Goal: Find specific page/section: Find specific page/section

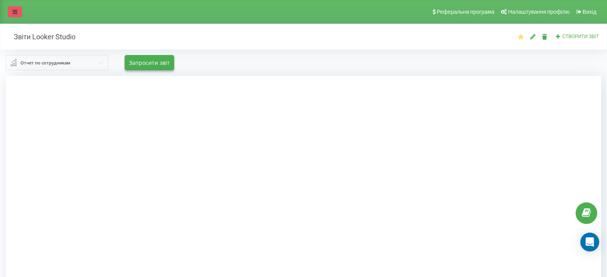
click at [9, 12] on link at bounding box center [15, 11] width 14 height 11
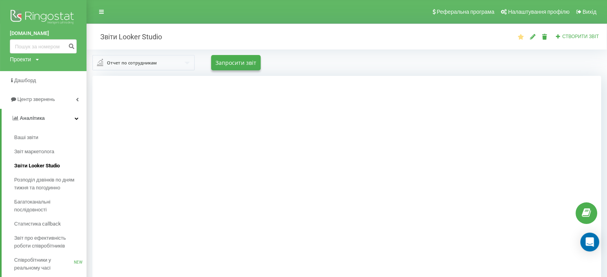
click at [36, 166] on span "Звіти Looker Studio" at bounding box center [37, 166] width 46 height 8
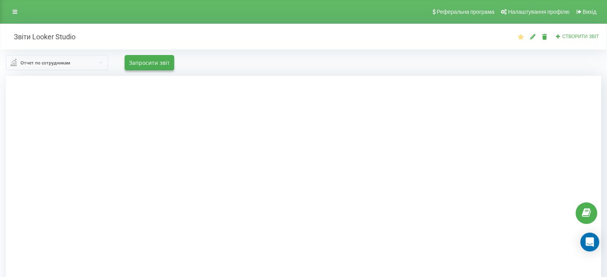
click at [543, 145] on div at bounding box center [303, 214] width 595 height 277
click at [362, 62] on div "Отчет по сотрудникам Отчет по сотрудникам Отчет по исходящим Отчет по входящим …" at bounding box center [303, 62] width 595 height 15
click at [64, 123] on div at bounding box center [303, 214] width 595 height 277
click at [534, 122] on div at bounding box center [303, 214] width 595 height 277
click at [89, 66] on input "text" at bounding box center [57, 62] width 101 height 14
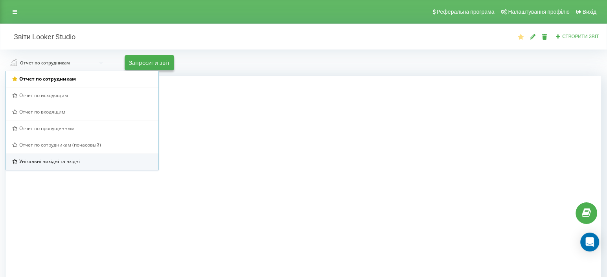
click at [45, 163] on span "Унікальні вихідні та вхідні" at bounding box center [49, 161] width 61 height 7
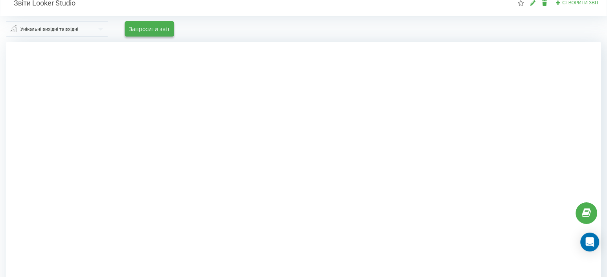
scroll to position [44, 0]
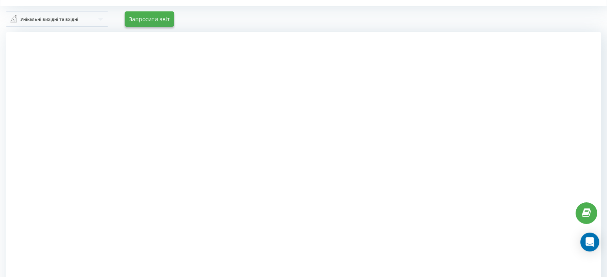
click at [62, 15] on div "Унікальні вихідні та вхідні" at bounding box center [49, 19] width 58 height 9
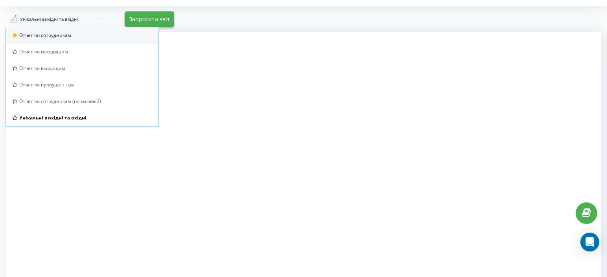
click at [59, 29] on div "Отчет по сотрудникам" at bounding box center [82, 35] width 153 height 17
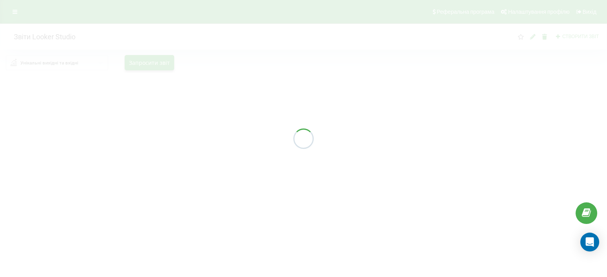
scroll to position [0, 0]
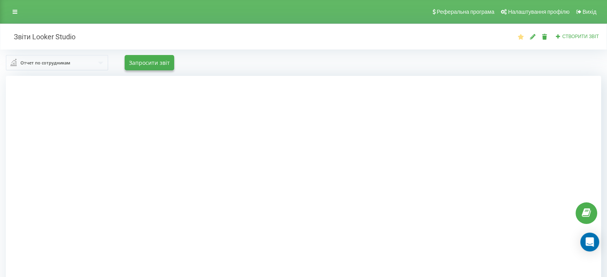
click at [335, 59] on div "Отчет по сотрудникам Отчет по сотрудникам Отчет по исходящим Отчет по входящим …" at bounding box center [303, 62] width 595 height 15
click at [66, 184] on div at bounding box center [303, 214] width 595 height 277
click at [52, 64] on div "Отчет по сотрудникам" at bounding box center [45, 63] width 50 height 9
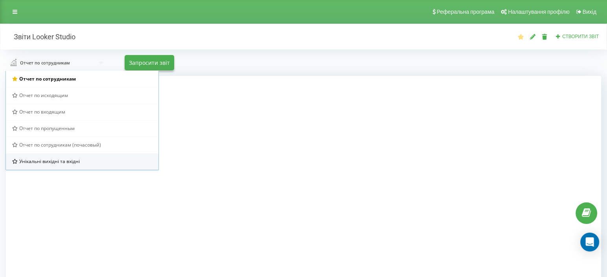
click at [37, 160] on span "Унікальні вихідні та вхідні" at bounding box center [49, 161] width 61 height 7
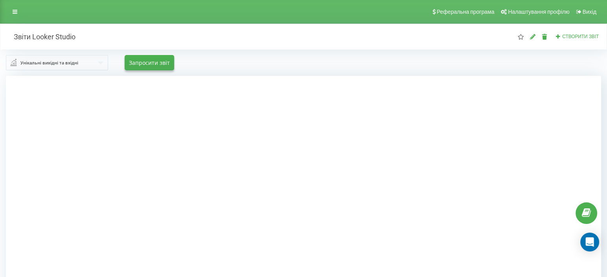
click at [72, 172] on div at bounding box center [303, 214] width 595 height 277
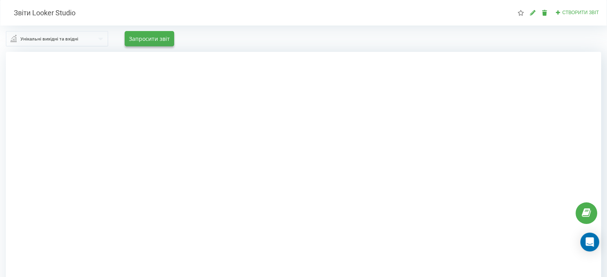
scroll to position [81, 0]
